Goal: Task Accomplishment & Management: Manage account settings

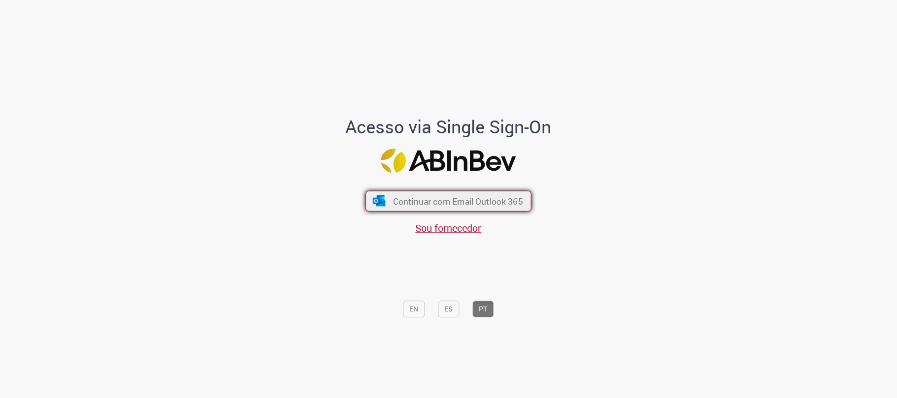
click at [426, 199] on span "Continuar com Email Outlook 365" at bounding box center [458, 201] width 130 height 11
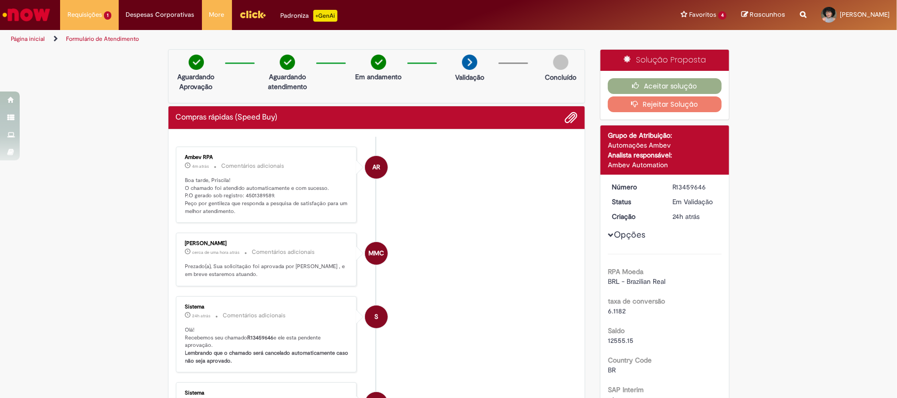
click at [239, 200] on p "Boa tarde, Priscila! O chamado foi atendido automaticamente e com sucesso. P.O …" at bounding box center [267, 196] width 164 height 39
drag, startPoint x: 239, startPoint y: 196, endPoint x: 266, endPoint y: 194, distance: 27.2
click at [266, 194] on p "Boa tarde, Priscila! O chamado foi atendido automaticamente e com sucesso. P.O …" at bounding box center [267, 196] width 164 height 39
copy p "4501389589"
click at [663, 82] on button "Aceitar solução" at bounding box center [665, 86] width 114 height 16
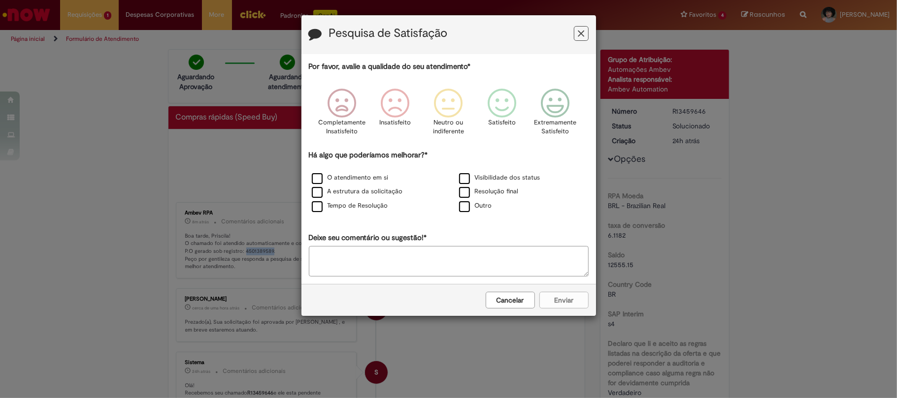
click at [578, 33] on icon "Feedback" at bounding box center [581, 34] width 6 height 10
